Goal: Transaction & Acquisition: Purchase product/service

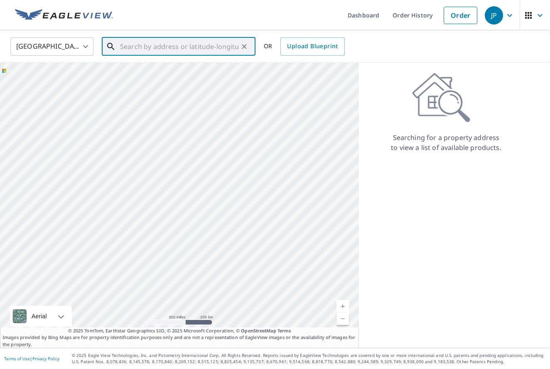
click at [175, 47] on input "text" at bounding box center [179, 46] width 118 height 23
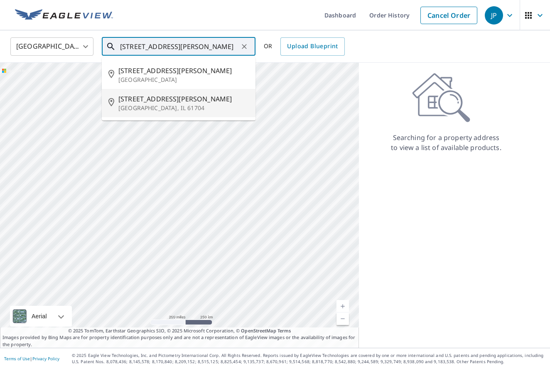
click at [151, 99] on span "2803 Powell Dr" at bounding box center [183, 99] width 131 height 10
type input "2803 Powell Dr Bloomington, IL 61704"
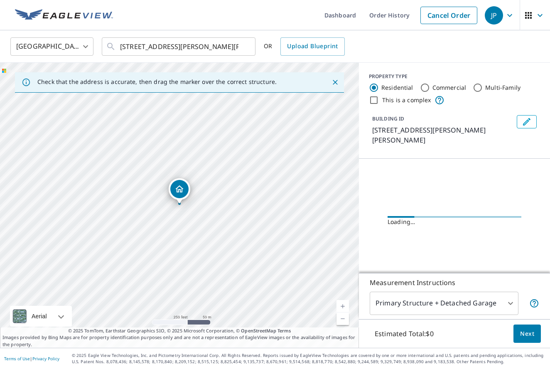
click at [343, 303] on link "Current Level 17, Zoom In" at bounding box center [343, 306] width 12 height 12
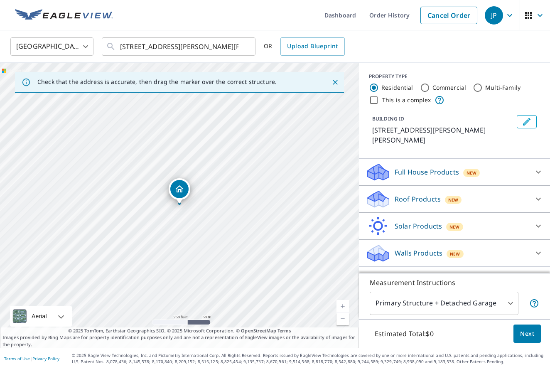
click at [343, 304] on link "Current Level 17, Zoom In" at bounding box center [343, 306] width 12 height 12
click at [342, 304] on link "Current Level 17.819427754358177, Zoom In" at bounding box center [343, 306] width 12 height 12
click at [342, 304] on link "Current Level 18.36907604324412, Zoom In Disabled" at bounding box center [343, 306] width 12 height 12
click at [340, 304] on link "Current Level 20, Zoom In Disabled" at bounding box center [343, 306] width 12 height 12
click at [540, 194] on icon at bounding box center [539, 199] width 10 height 10
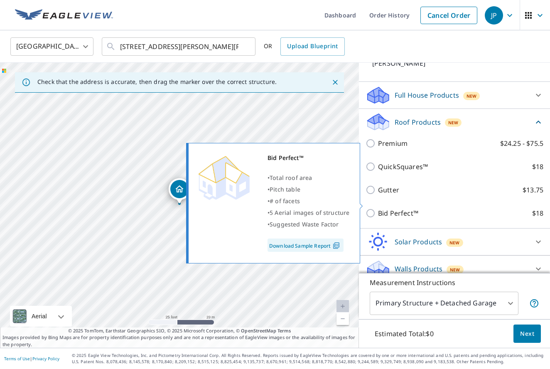
scroll to position [76, 0]
click at [375, 209] on input "Bid Perfect™ $18" at bounding box center [372, 214] width 12 height 10
checkbox input "true"
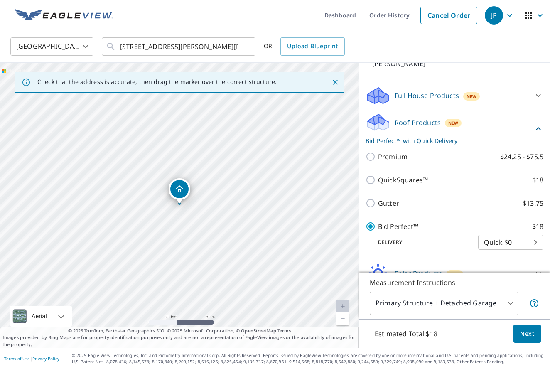
click at [529, 333] on span "Next" at bounding box center [527, 334] width 14 height 10
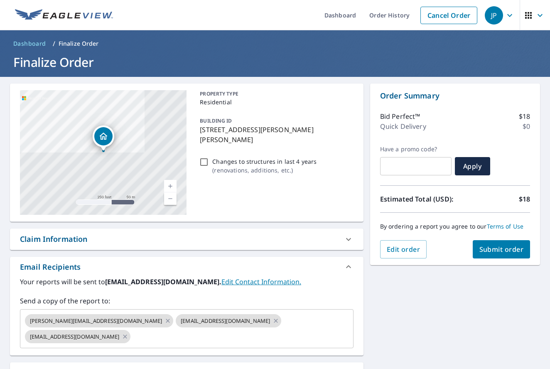
click at [500, 251] on span "Submit order" at bounding box center [502, 249] width 44 height 9
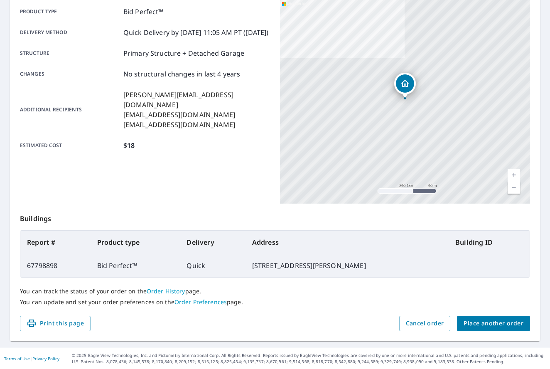
scroll to position [120, 0]
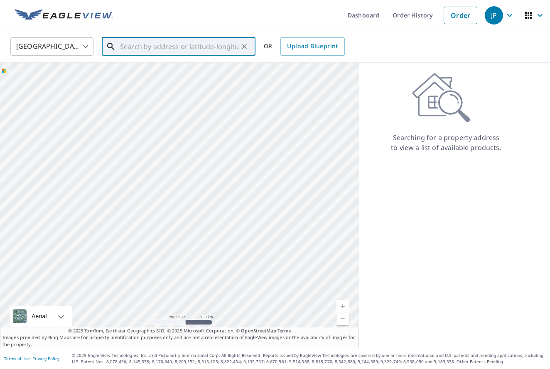
click at [151, 52] on input "text" at bounding box center [179, 46] width 118 height 23
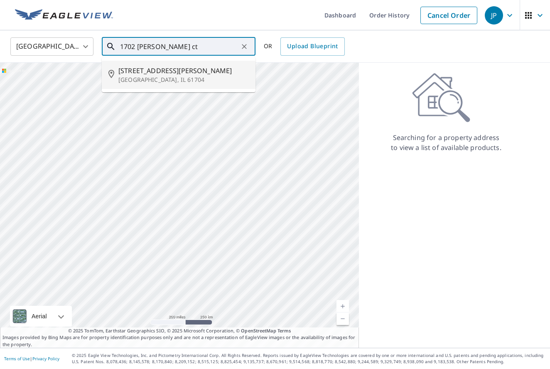
click at [132, 80] on p "[GEOGRAPHIC_DATA], IL 61704" at bounding box center [183, 80] width 131 height 8
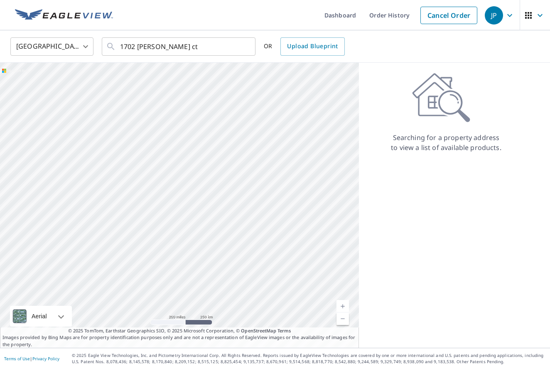
type input "[STREET_ADDRESS][PERSON_NAME]"
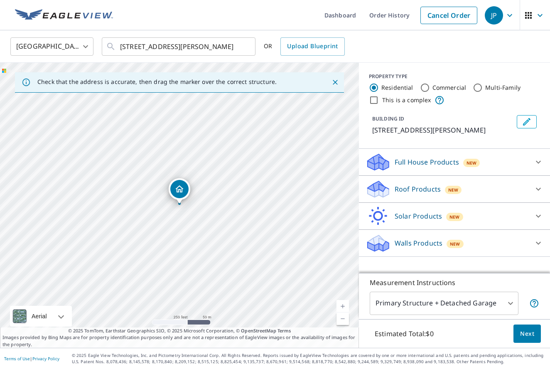
click at [343, 306] on link "Current Level 17, Zoom In" at bounding box center [343, 306] width 12 height 12
click at [343, 306] on link "Current Level 18, Zoom In" at bounding box center [343, 306] width 12 height 12
click at [343, 306] on link "Current Level 18.937264244652038, Zoom In Disabled" at bounding box center [343, 306] width 12 height 12
click at [541, 188] on icon at bounding box center [538, 189] width 5 height 3
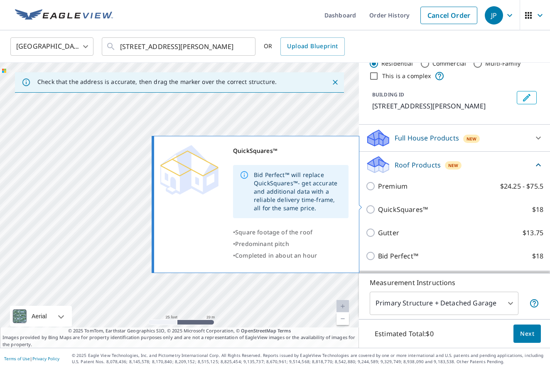
scroll to position [39, 0]
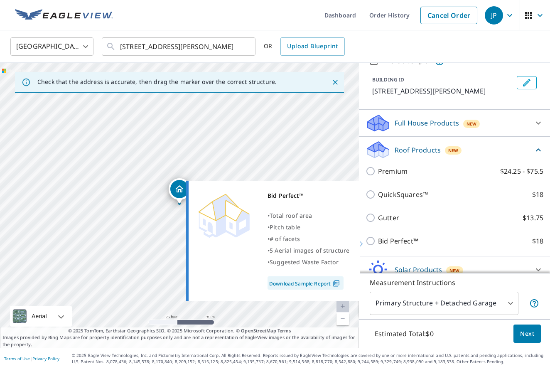
click at [372, 241] on input "Bid Perfect™ $18" at bounding box center [372, 241] width 12 height 10
checkbox input "true"
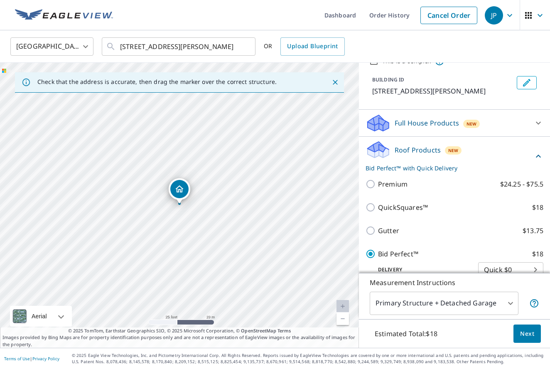
click at [516, 333] on button "Next" at bounding box center [527, 334] width 27 height 19
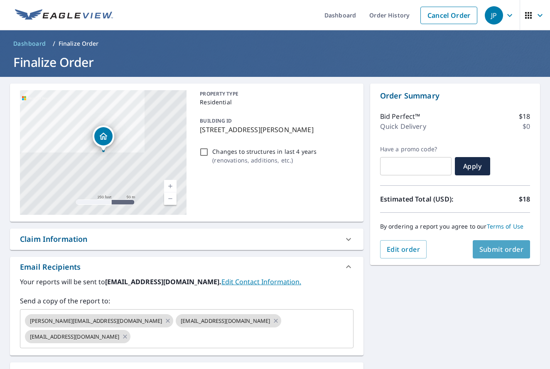
click at [507, 249] on span "Submit order" at bounding box center [502, 249] width 44 height 9
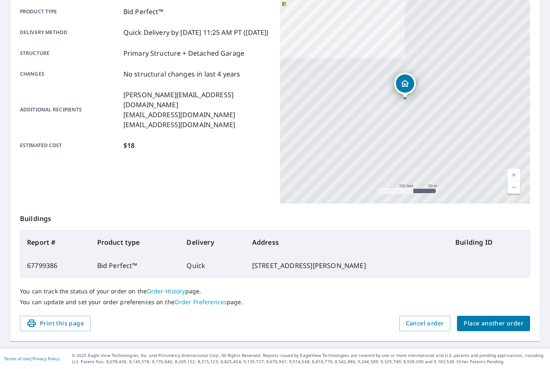
scroll to position [120, 0]
